Goal: Task Accomplishment & Management: Use online tool/utility

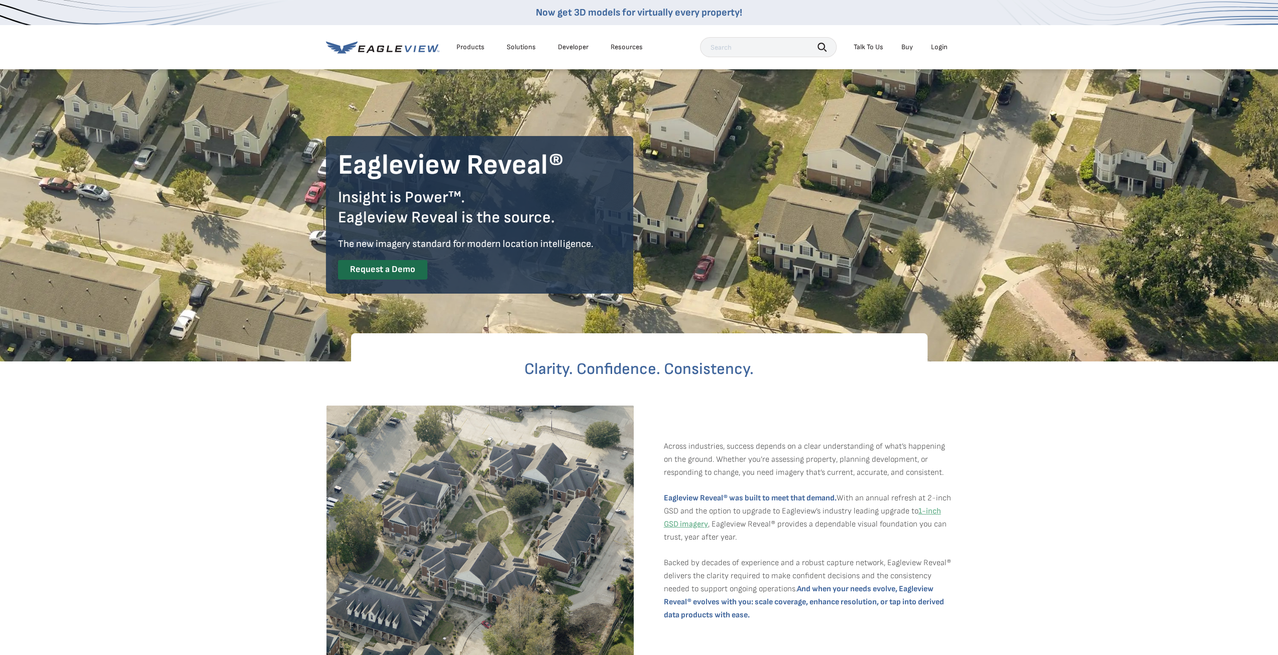
click at [934, 45] on div "Login" at bounding box center [939, 47] width 17 height 9
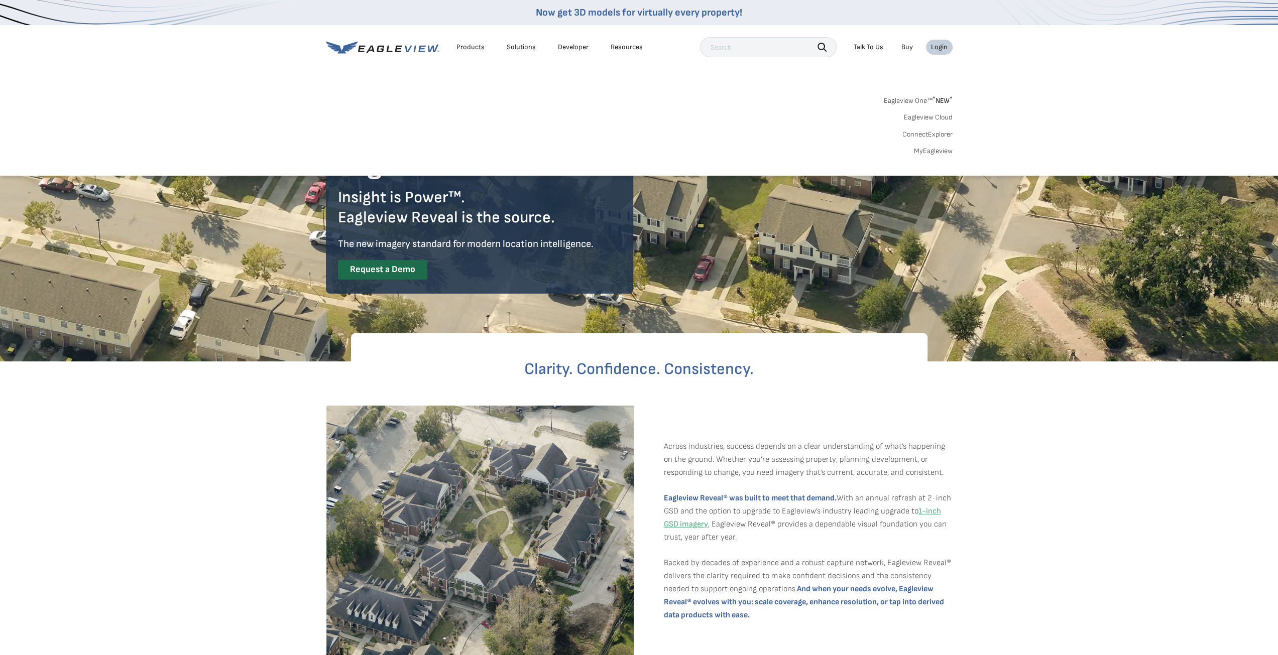
click at [940, 149] on link "MyEagleview" at bounding box center [933, 151] width 39 height 9
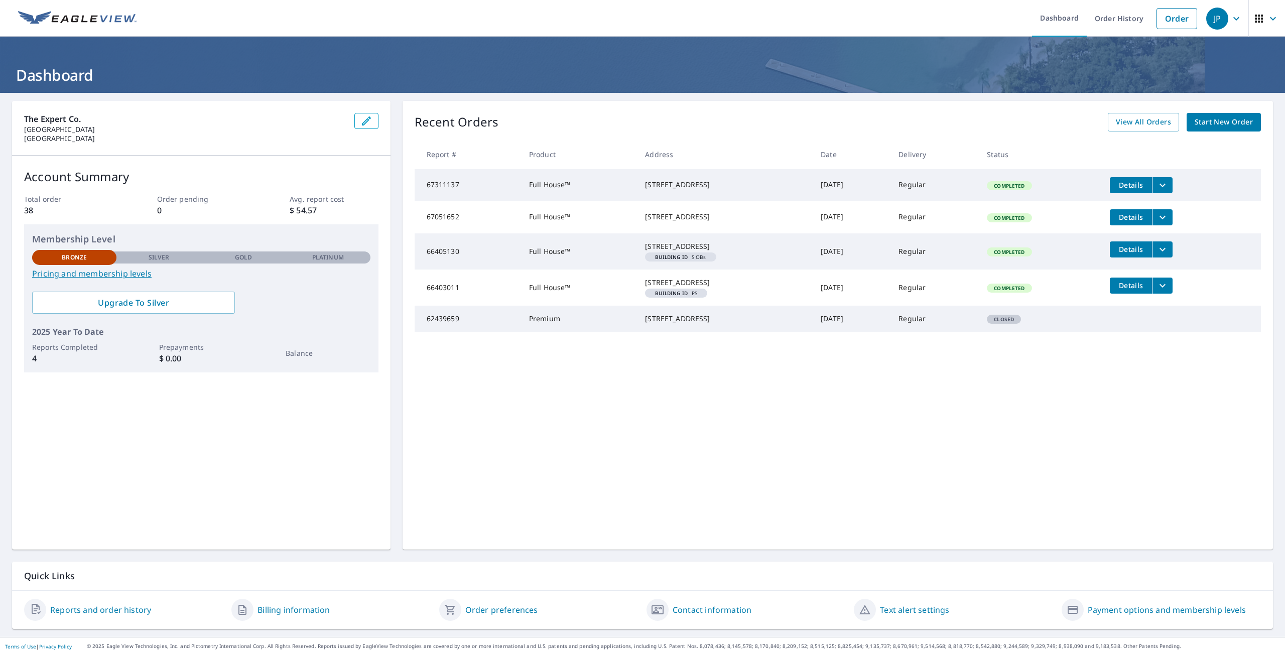
click at [1173, 181] on button "filesDropdownBtn-67311137" at bounding box center [1162, 185] width 21 height 16
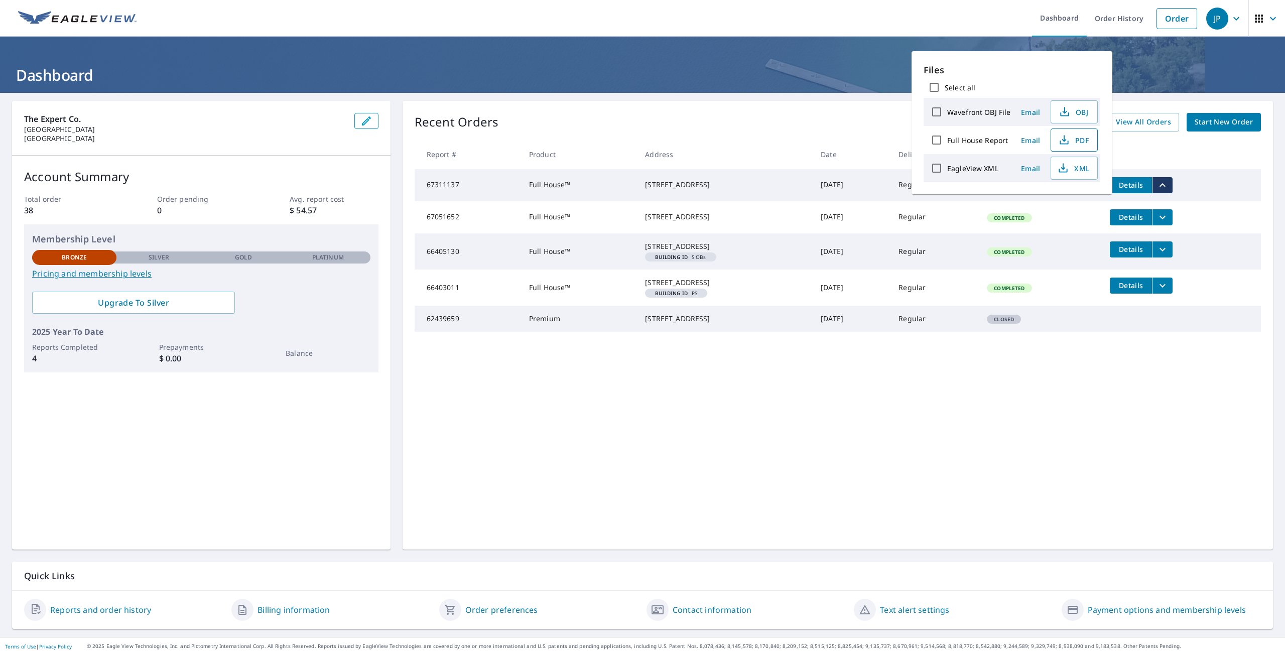
click at [1069, 142] on span "PDF" at bounding box center [1073, 140] width 32 height 12
